Goal: Information Seeking & Learning: Learn about a topic

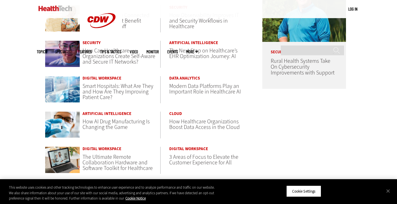
scroll to position [312, 0]
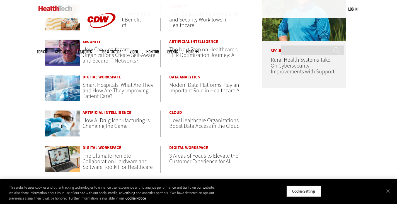
click at [108, 57] on span "How Can Healthcare Organizations Create Self-Aware and Secure IT Networks?" at bounding box center [118, 55] width 73 height 19
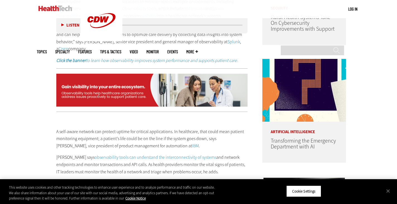
scroll to position [385, 0]
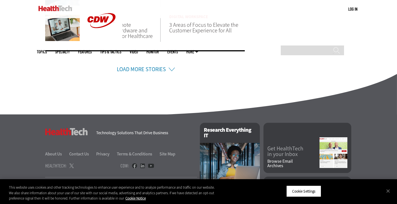
scroll to position [456, 0]
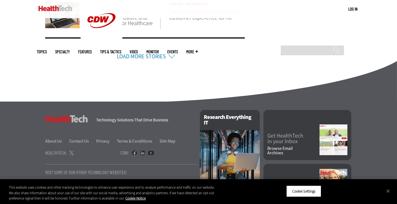
click at [150, 58] on link "Load More Stories" at bounding box center [141, 57] width 49 height 8
click at [145, 58] on link "Load More Stories" at bounding box center [141, 57] width 49 height 8
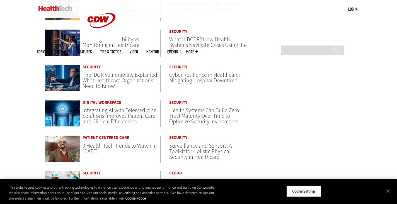
scroll to position [464, 0]
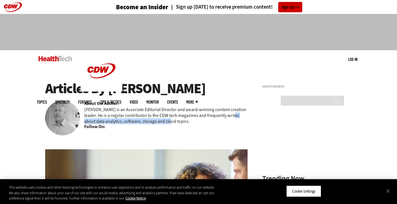
drag, startPoint x: 227, startPoint y: 115, endPoint x: 165, endPoint y: 121, distance: 62.2
click at [165, 121] on p "Matt is an Associate Editorial Director and award-winning content creation lead…" at bounding box center [165, 115] width 163 height 18
copy p "data analytics, software, storage and cloud topics"
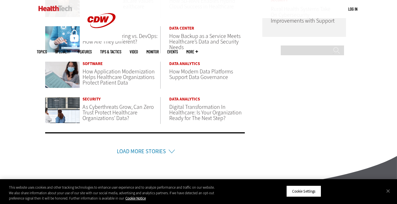
scroll to position [362, 0]
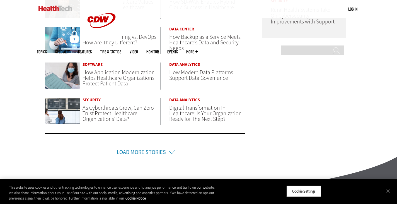
click at [144, 149] on link "Load More Stories" at bounding box center [141, 152] width 49 height 8
click at [131, 150] on link "Load More Stories" at bounding box center [141, 152] width 49 height 8
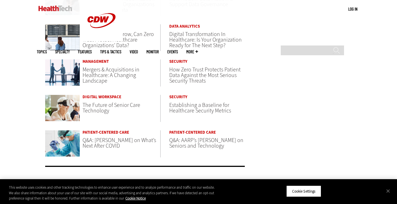
scroll to position [435, 0]
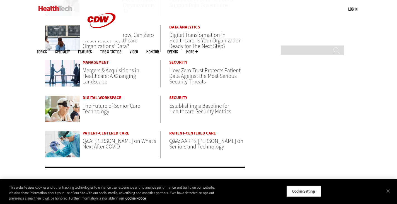
click at [97, 60] on link "Management" at bounding box center [121, 62] width 78 height 4
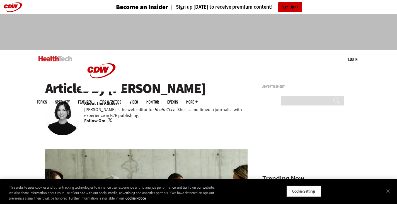
click at [108, 123] on link "Twitter" at bounding box center [110, 120] width 5 height 4
